Goal: Task Accomplishment & Management: Manage account settings

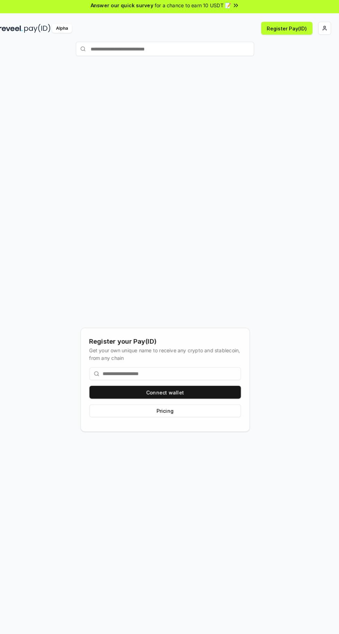
click at [324, 34] on html "Answer our quick survey for a chance to earn 10 USDT 📝 Alpha Register Pay(ID) R…" at bounding box center [169, 317] width 339 height 634
click at [289, 109] on div "Sign Out" at bounding box center [291, 112] width 77 height 11
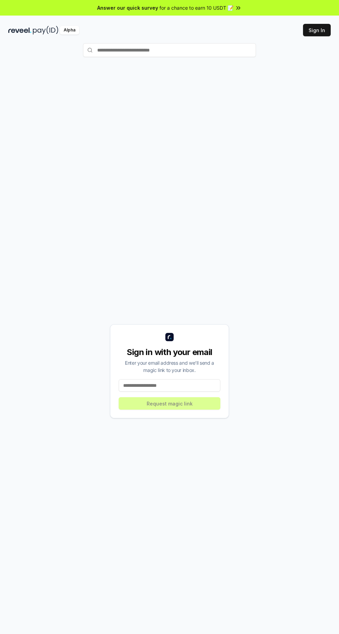
click at [183, 392] on input at bounding box center [170, 386] width 102 height 12
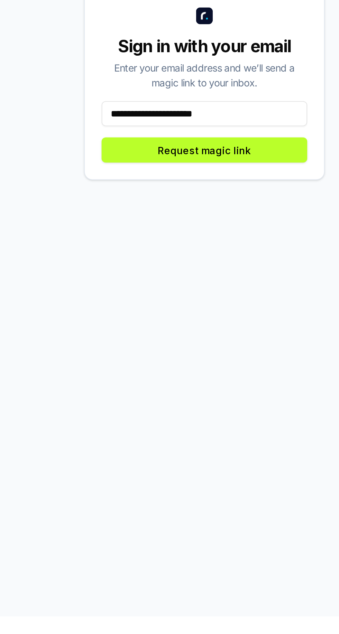
type input "**********"
click at [207, 410] on button "Request magic link" at bounding box center [170, 403] width 102 height 12
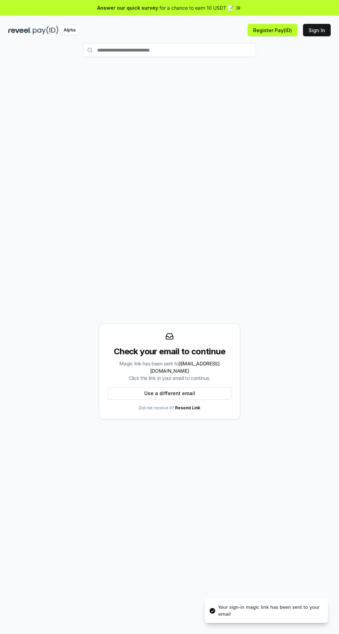
scroll to position [0, 0]
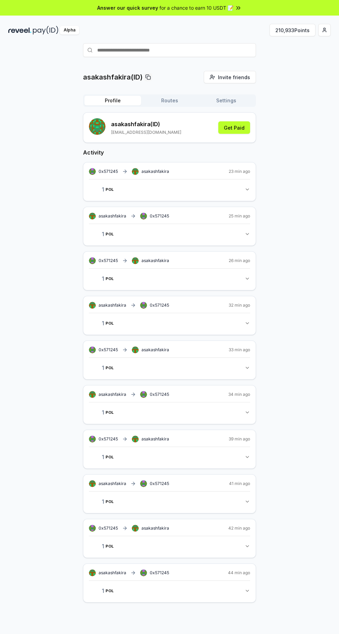
click at [291, 30] on button "210,933 Points" at bounding box center [292, 30] width 46 height 12
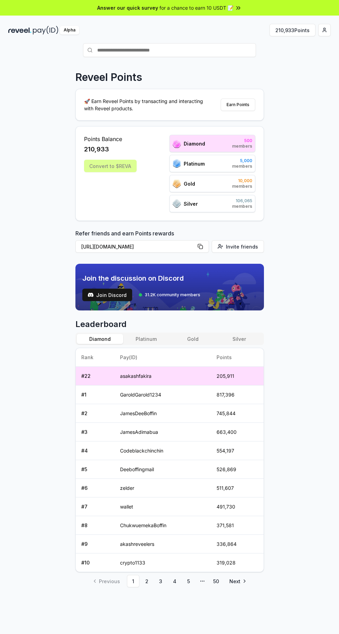
click at [160, 582] on link "3" at bounding box center [161, 581] width 12 height 12
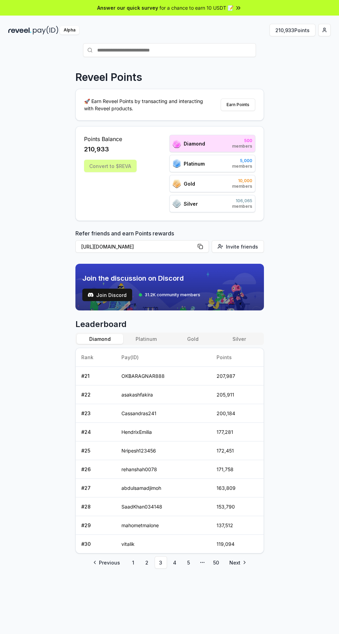
click at [146, 563] on link "2" at bounding box center [147, 563] width 12 height 12
click at [216, 515] on td "250,155" at bounding box center [236, 507] width 54 height 19
click at [174, 563] on link "4" at bounding box center [174, 563] width 12 height 12
click at [160, 563] on link "3" at bounding box center [161, 563] width 12 height 12
click at [146, 564] on link "2" at bounding box center [147, 563] width 12 height 12
